Goal: Transaction & Acquisition: Purchase product/service

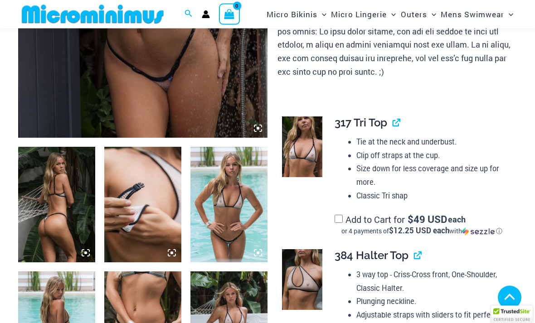
scroll to position [292, 0]
click at [62, 208] on img at bounding box center [56, 205] width 77 height 116
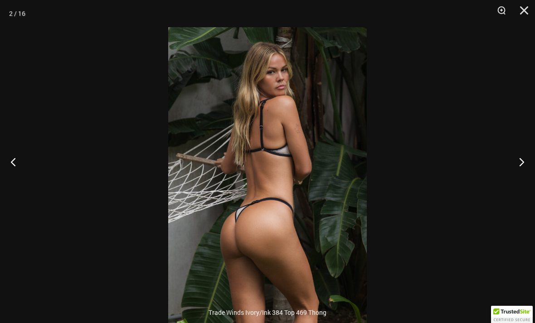
click at [521, 177] on button "Next" at bounding box center [518, 161] width 34 height 45
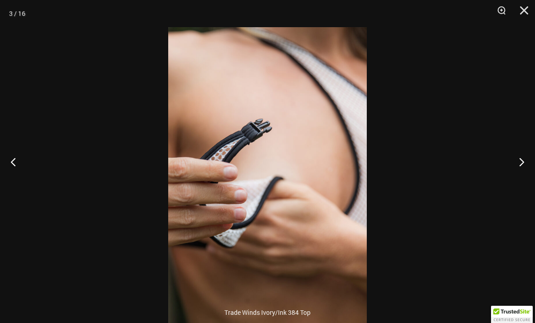
click at [516, 179] on button "Next" at bounding box center [518, 161] width 34 height 45
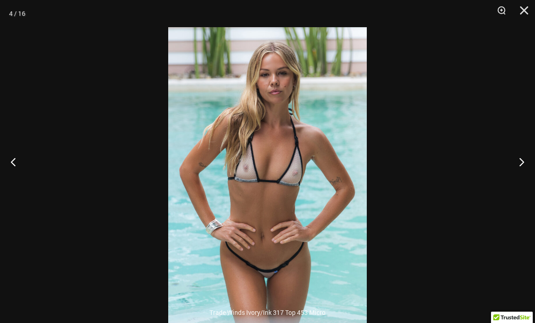
click at [521, 177] on button "Next" at bounding box center [518, 161] width 34 height 45
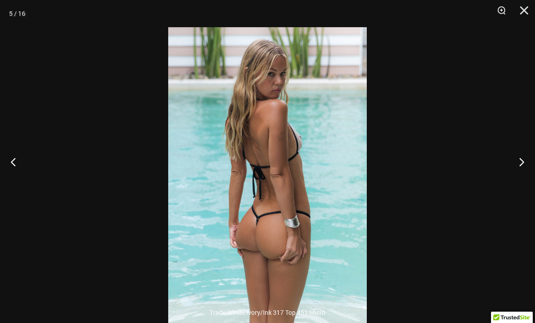
click at [523, 184] on button "Next" at bounding box center [518, 161] width 34 height 45
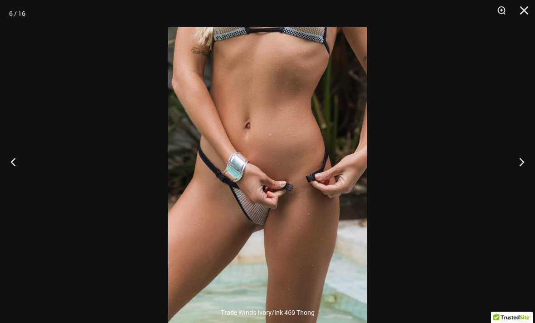
click at [523, 177] on button "Next" at bounding box center [518, 161] width 34 height 45
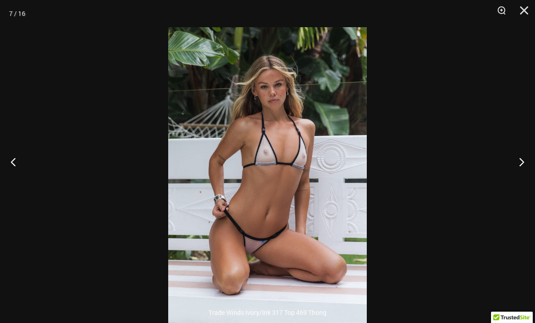
click at [504, 12] on button "Zoom" at bounding box center [498, 13] width 23 height 27
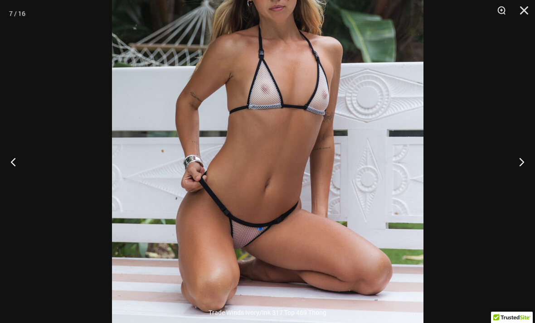
click at [521, 178] on button "Next" at bounding box center [518, 161] width 34 height 45
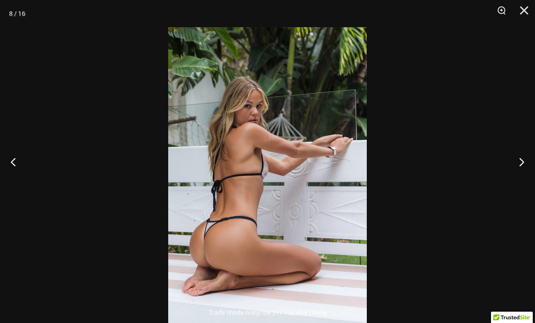
click at [520, 175] on button "Next" at bounding box center [518, 161] width 34 height 45
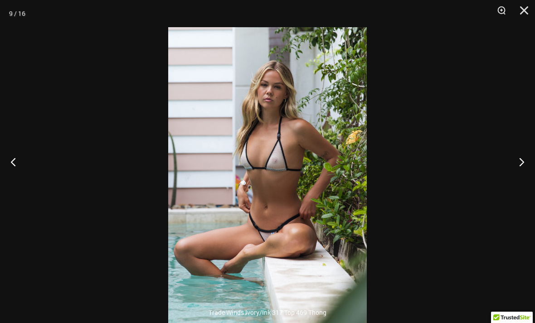
click at [520, 185] on button "Next" at bounding box center [518, 161] width 34 height 45
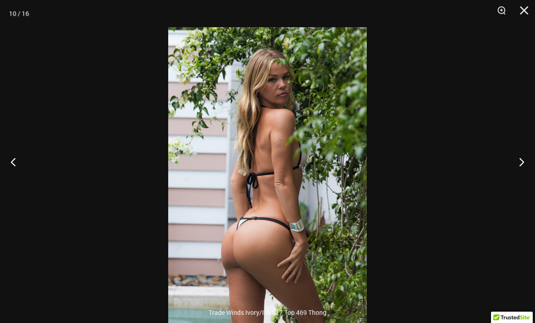
click at [519, 176] on button "Next" at bounding box center [518, 161] width 34 height 45
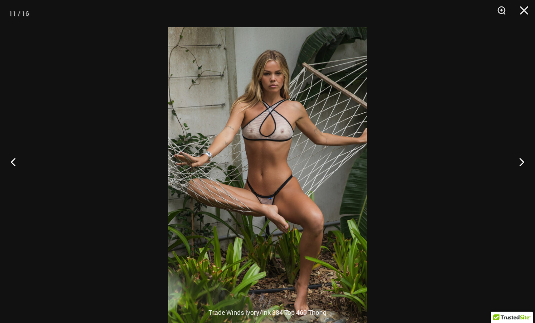
click at [518, 181] on button "Next" at bounding box center [518, 161] width 34 height 45
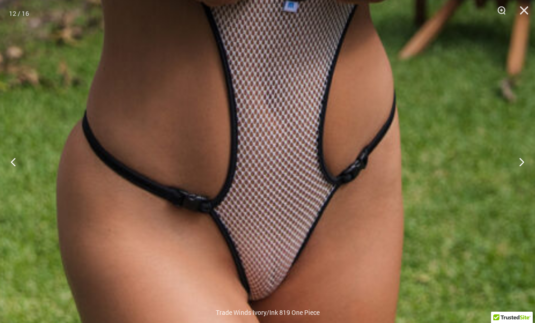
click at [531, 173] on button "Next" at bounding box center [518, 161] width 34 height 45
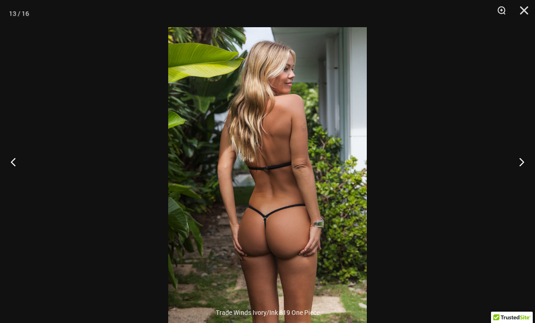
click at [521, 11] on button "Close" at bounding box center [521, 13] width 23 height 27
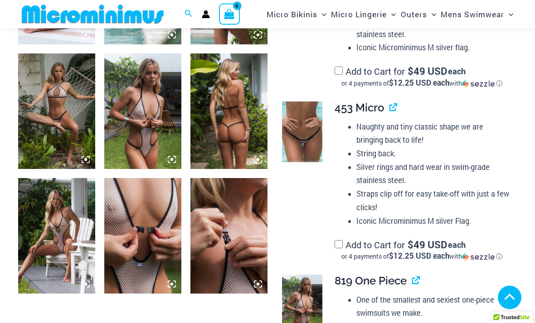
scroll to position [759, 0]
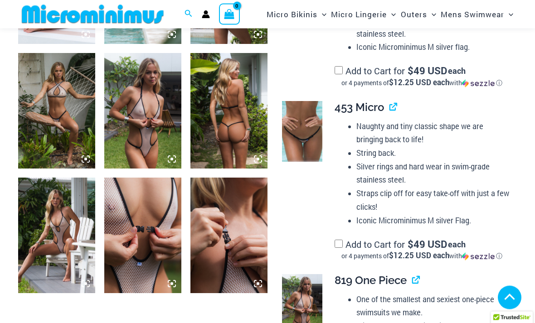
click at [234, 124] on img at bounding box center [228, 111] width 77 height 116
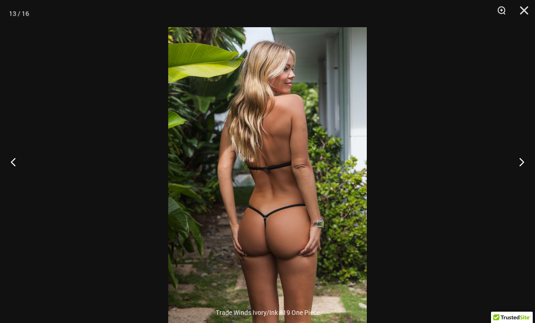
click at [523, 176] on button "Next" at bounding box center [518, 161] width 34 height 45
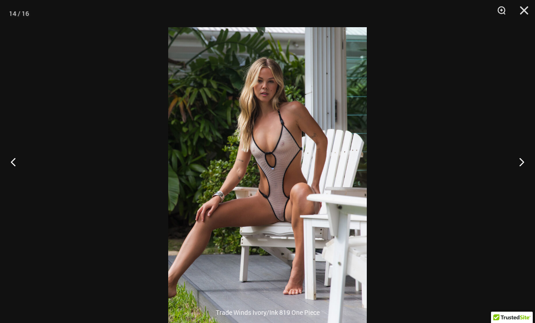
click at [522, 175] on button "Next" at bounding box center [518, 161] width 34 height 45
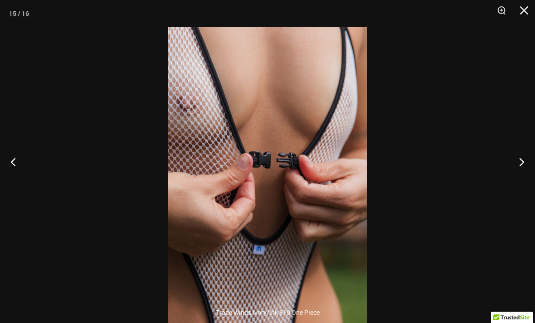
click at [525, 10] on button "Close" at bounding box center [521, 13] width 23 height 27
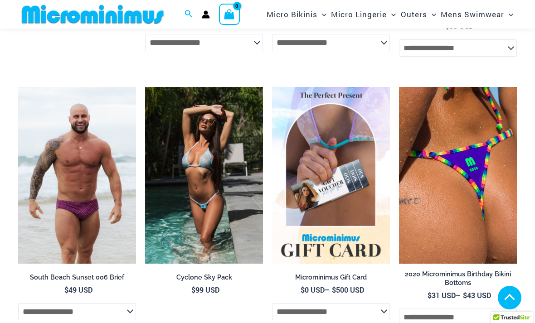
scroll to position [2393, 0]
